Goal: Task Accomplishment & Management: Manage account settings

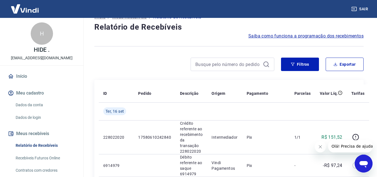
scroll to position [12, 0]
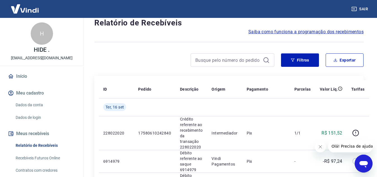
scroll to position [16, 0]
